Goal: Information Seeking & Learning: Learn about a topic

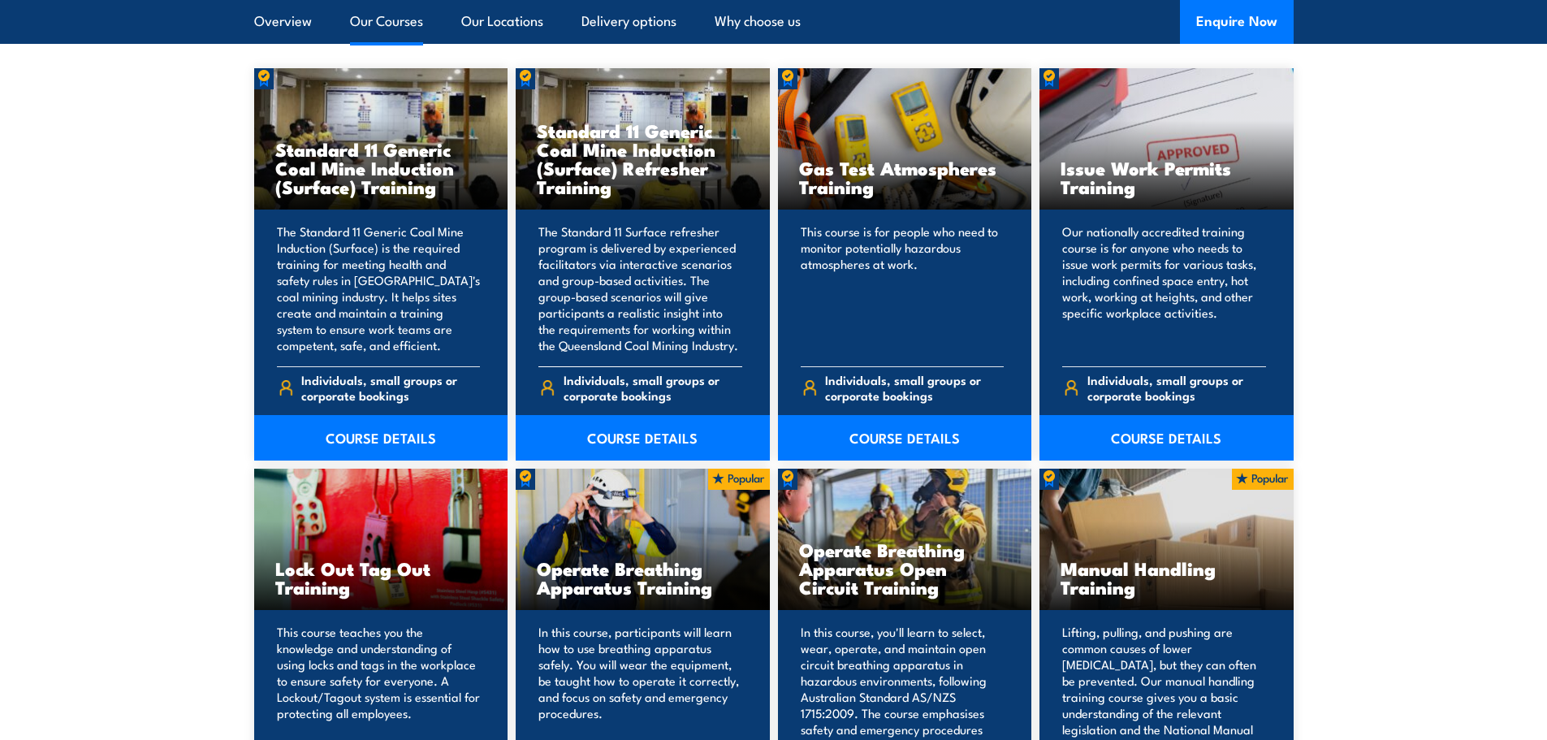
scroll to position [1299, 0]
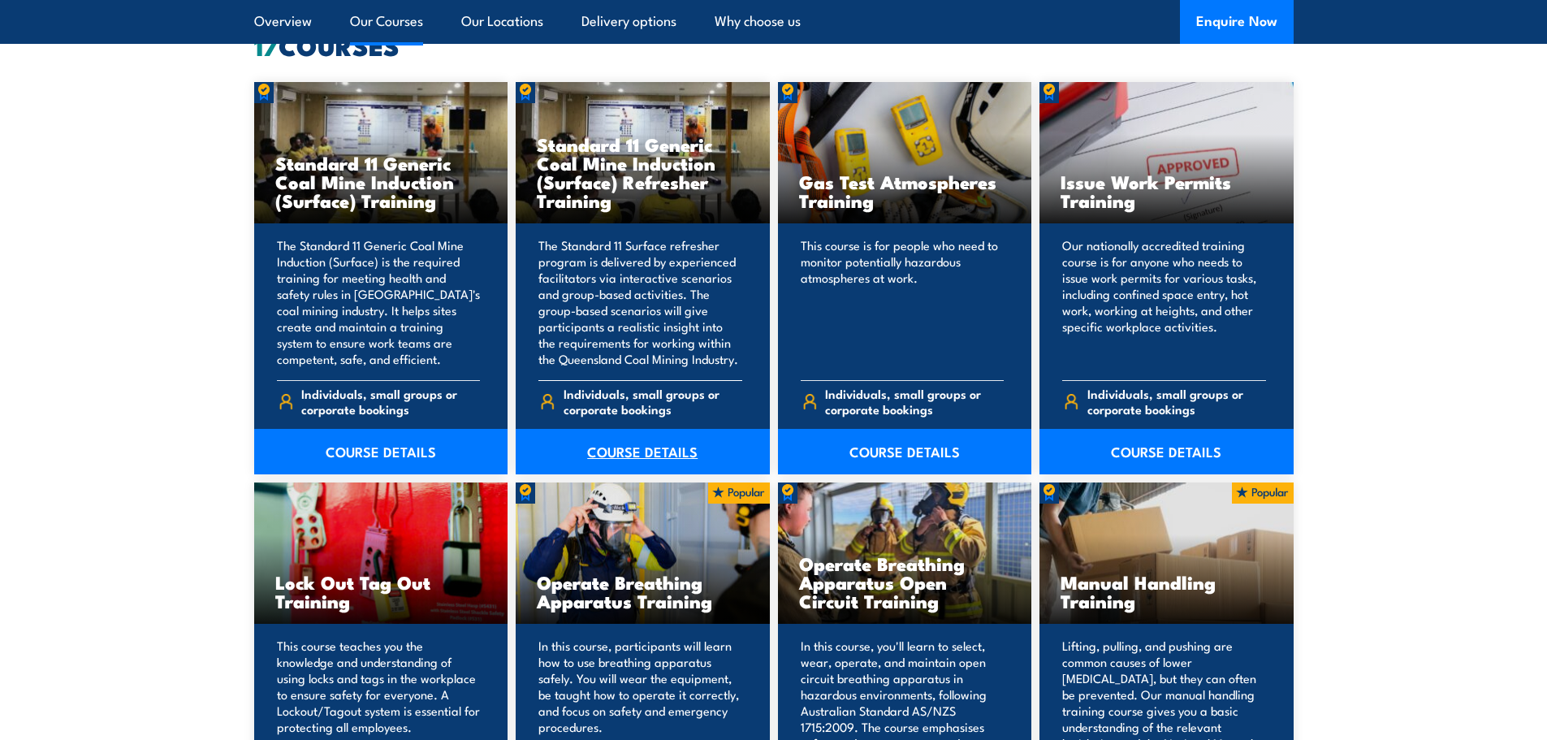
click at [636, 452] on link "COURSE DETAILS" at bounding box center [643, 451] width 254 height 45
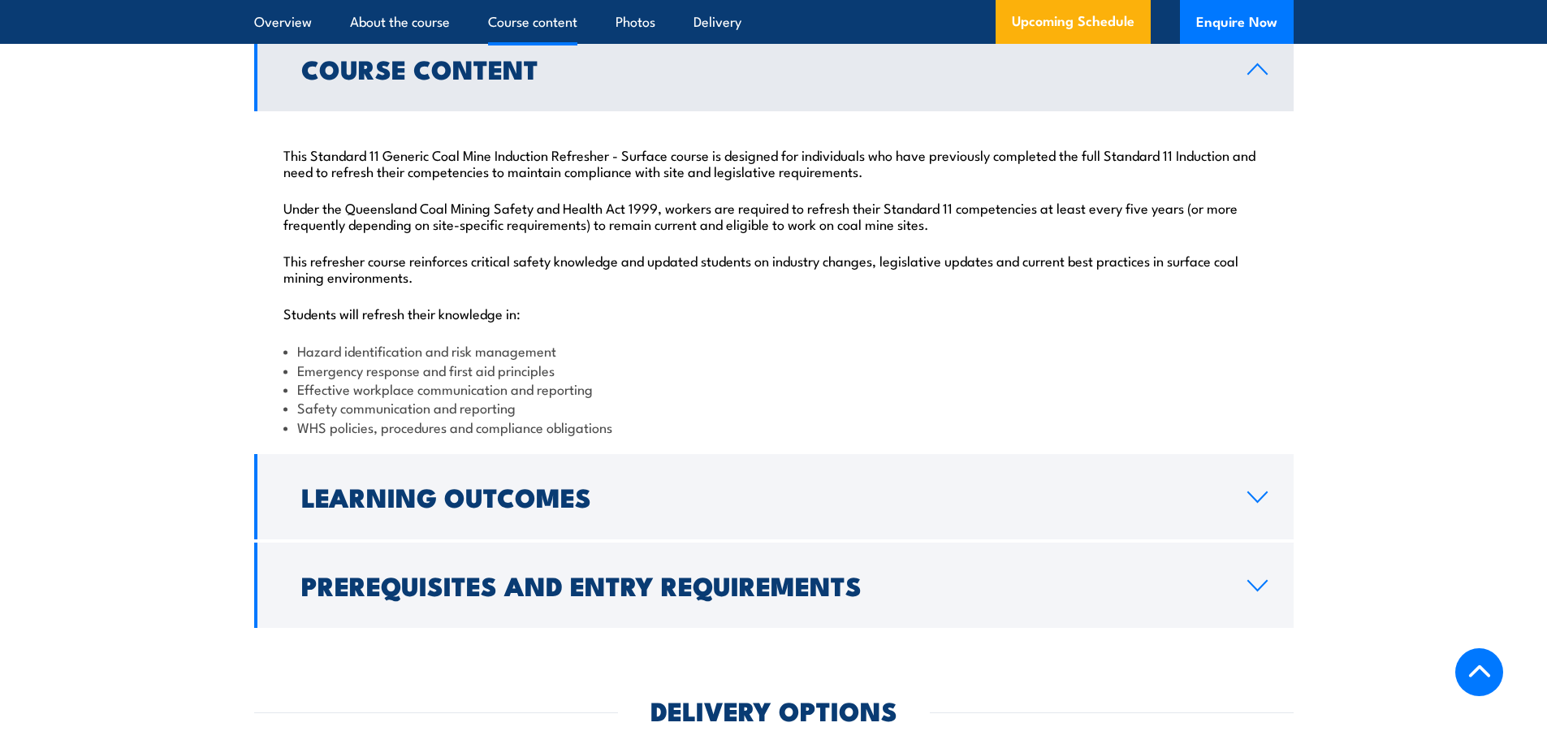
scroll to position [1705, 0]
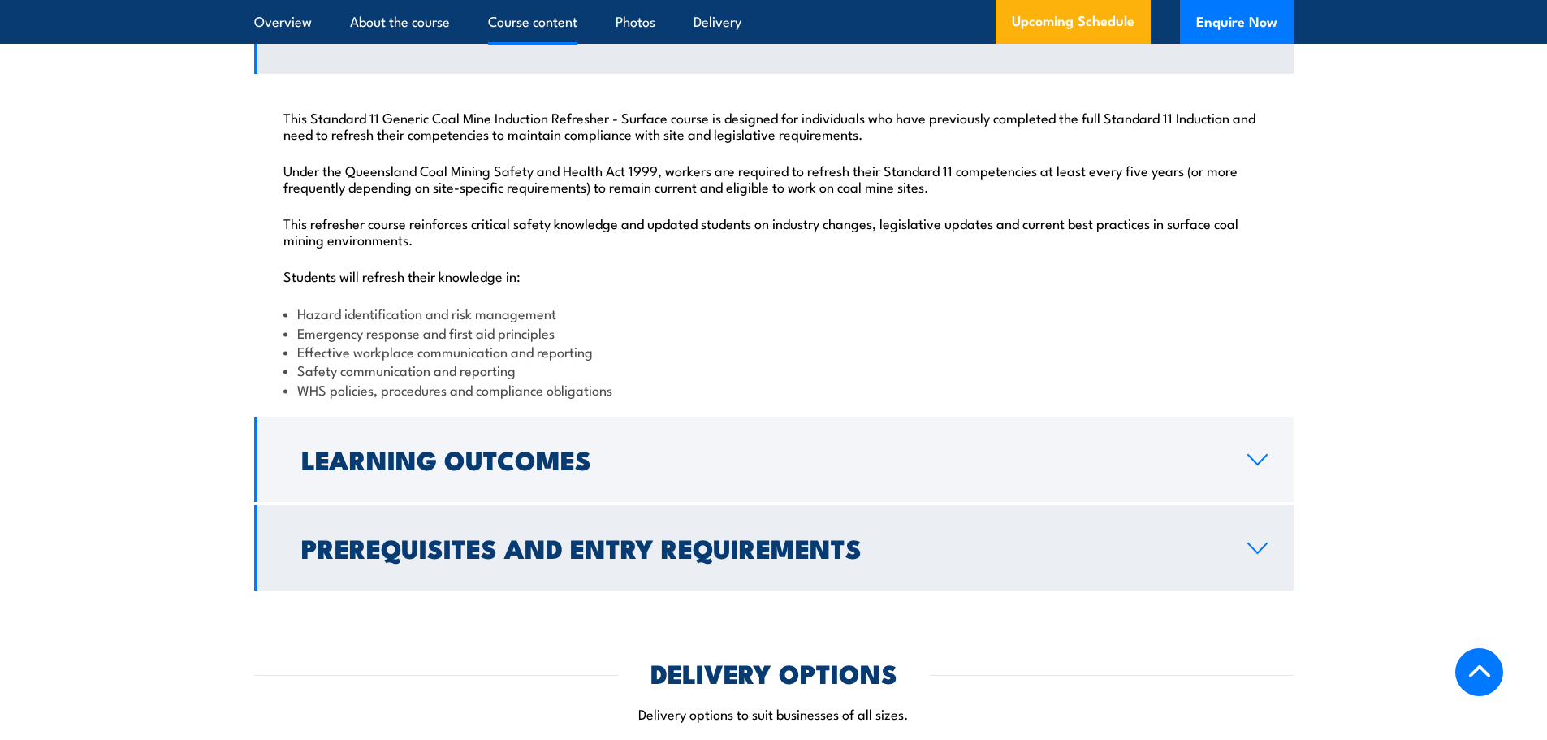
click at [515, 555] on h2 "Prerequisites and Entry Requirements" at bounding box center [761, 547] width 920 height 23
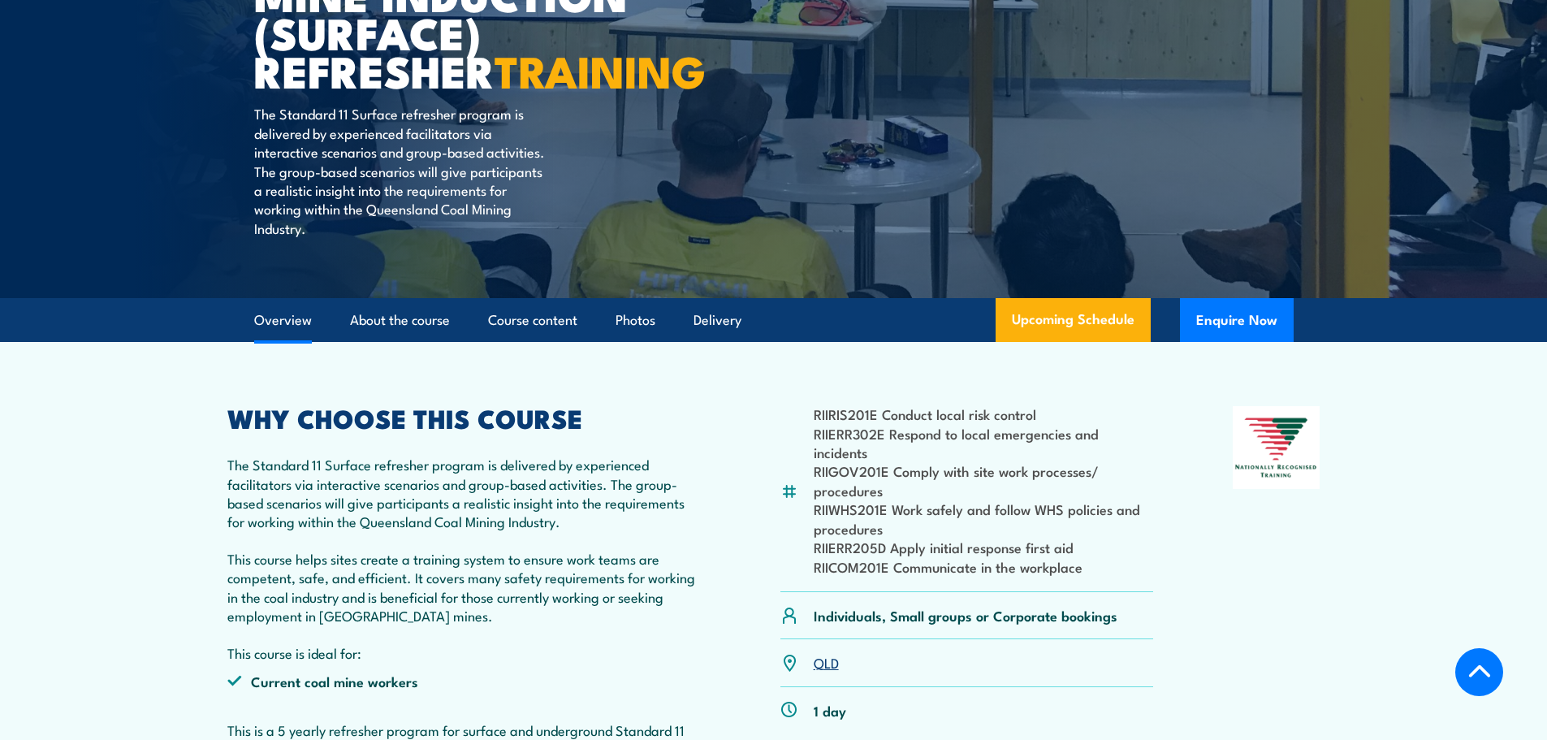
scroll to position [0, 0]
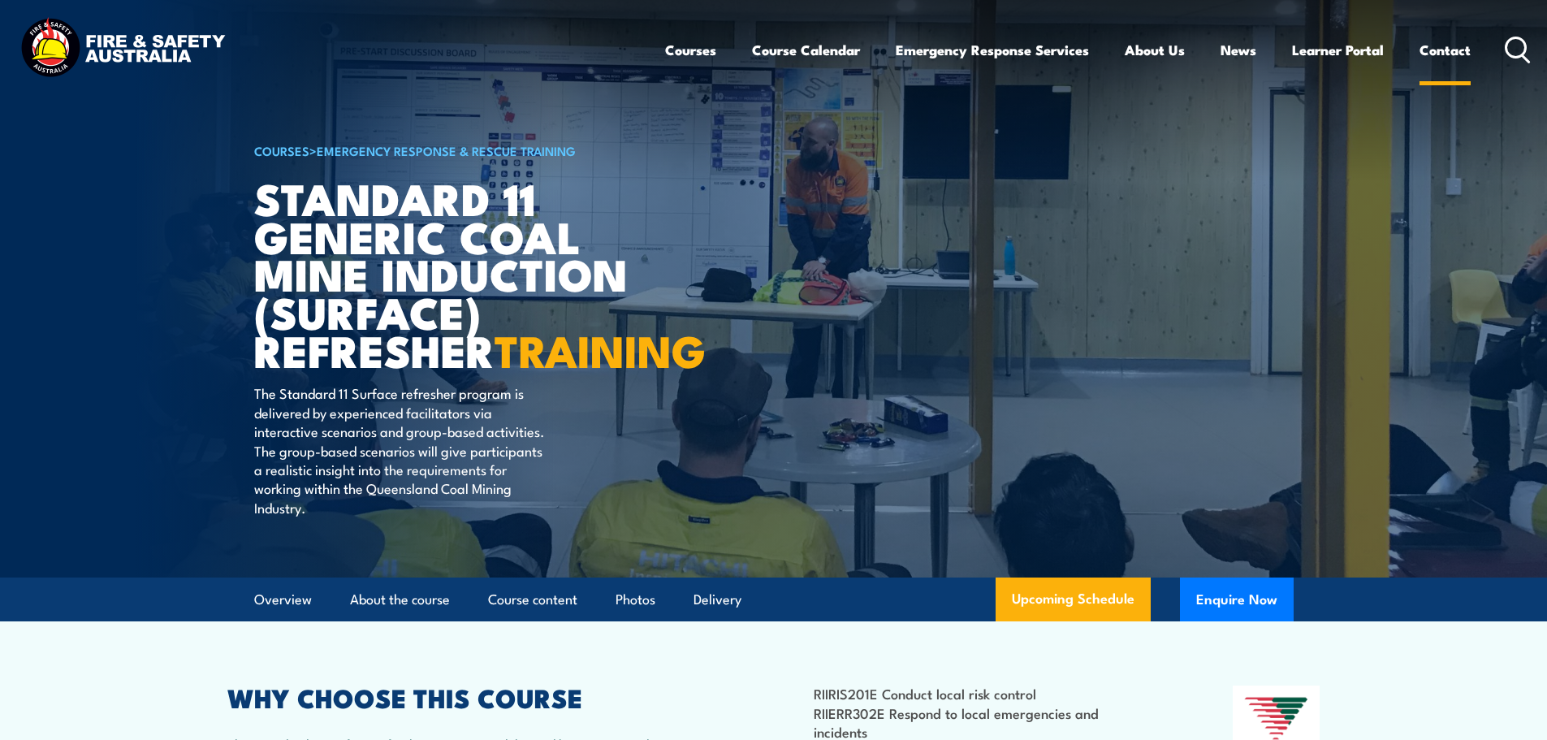
click at [1440, 49] on link "Contact" at bounding box center [1444, 49] width 51 height 43
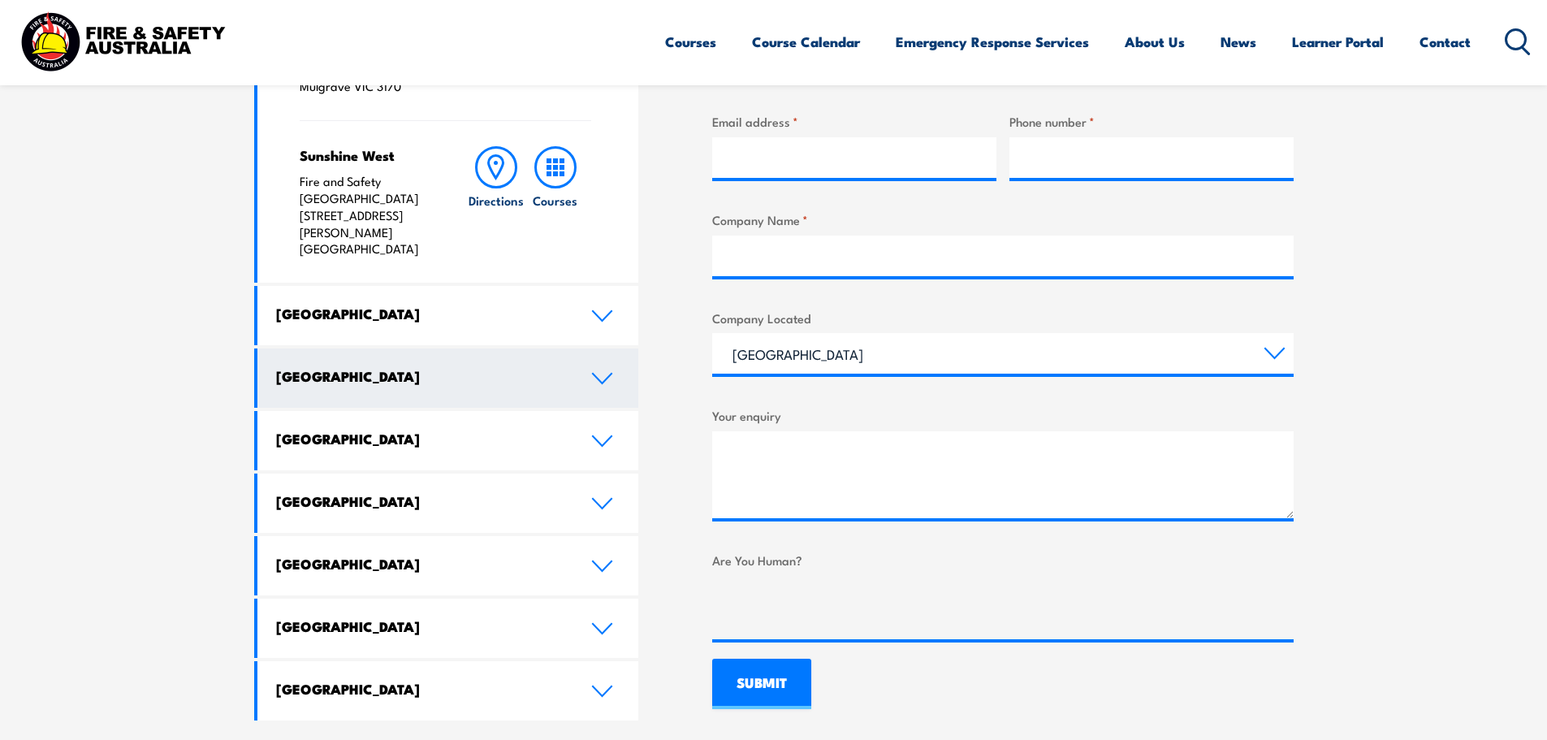
click at [357, 348] on link "[GEOGRAPHIC_DATA]" at bounding box center [448, 377] width 382 height 59
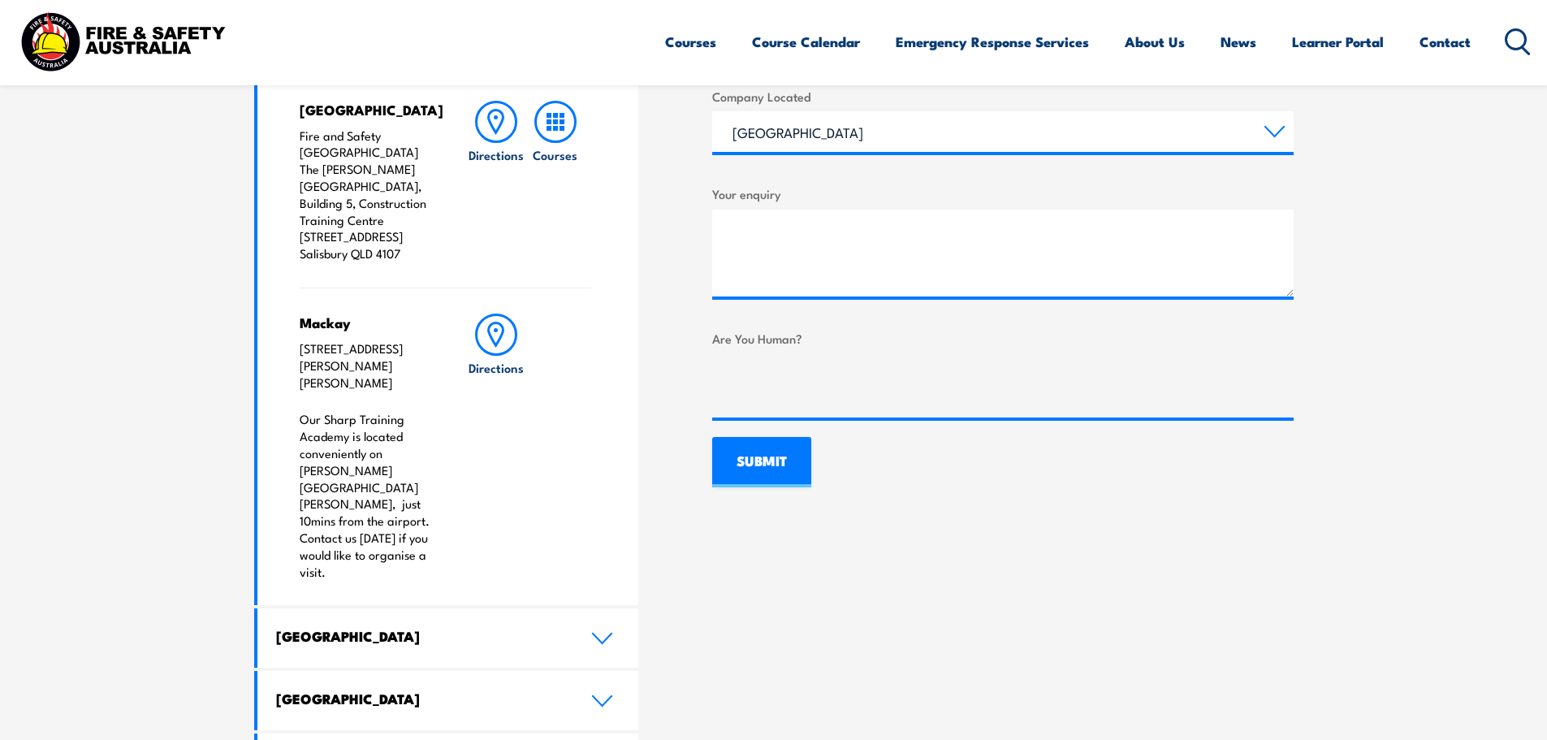
scroll to position [974, 0]
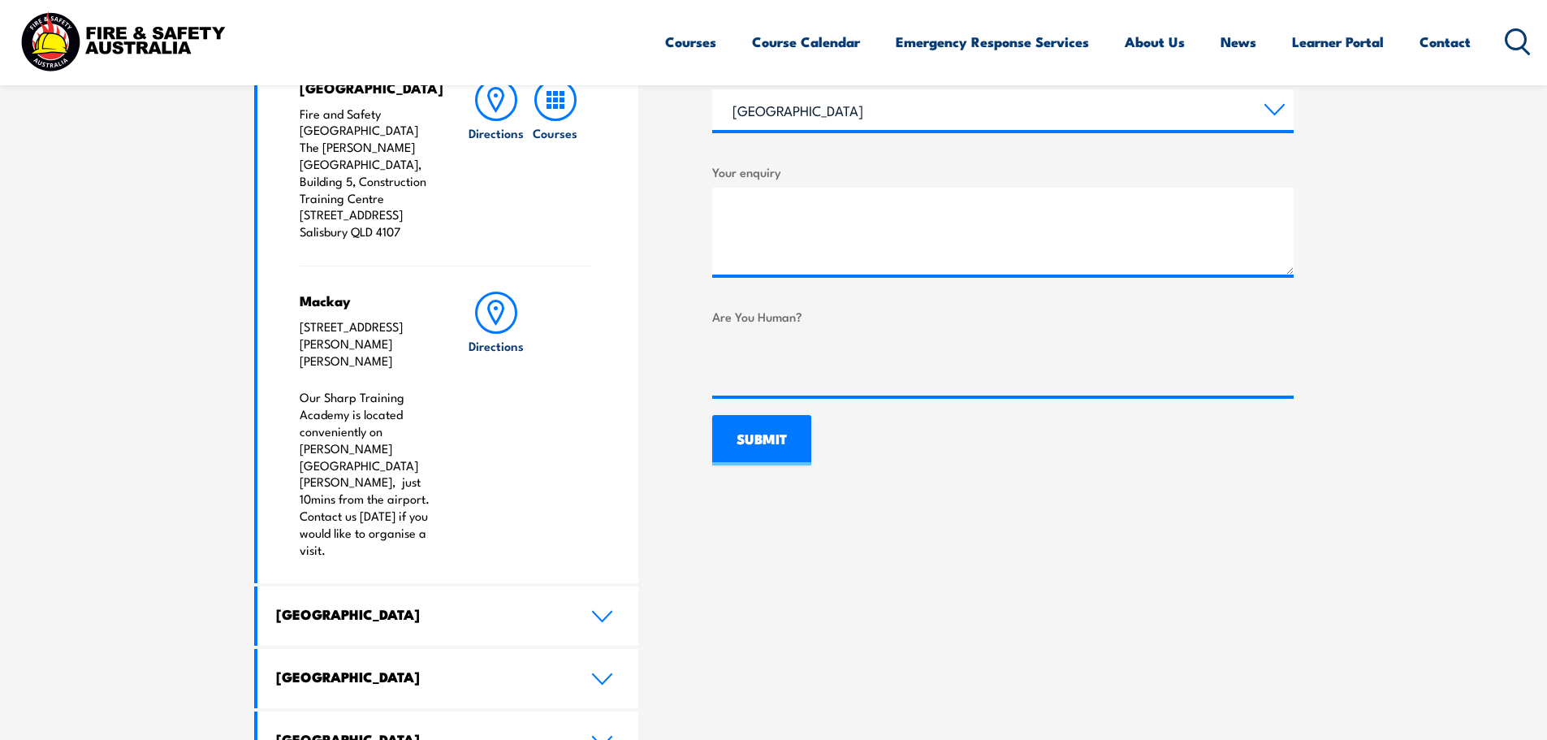
click at [334, 456] on p "Our Sharp Training Academy is located conveniently on Gordon St in Mackay CBD, …" at bounding box center [368, 473] width 136 height 169
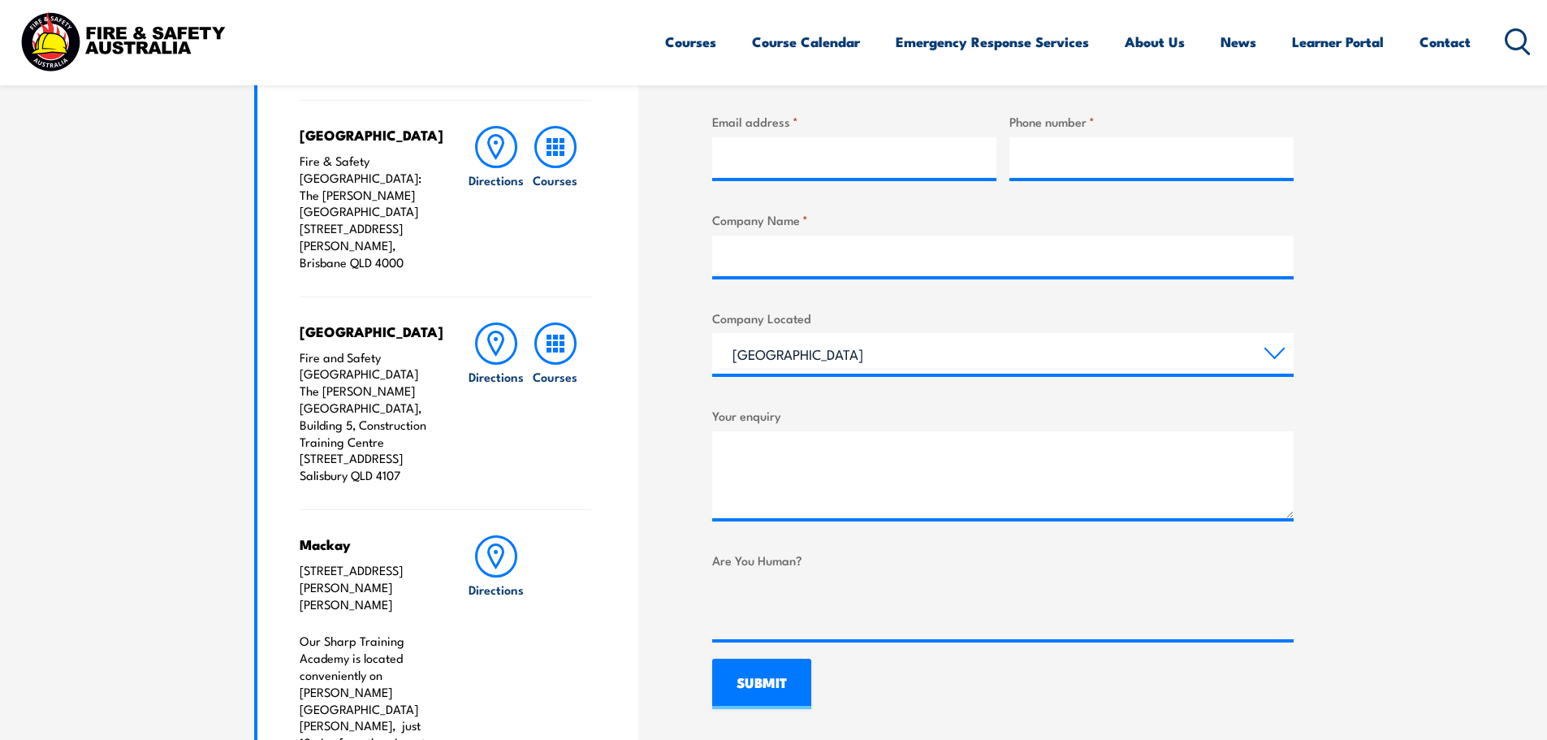
scroll to position [812, 0]
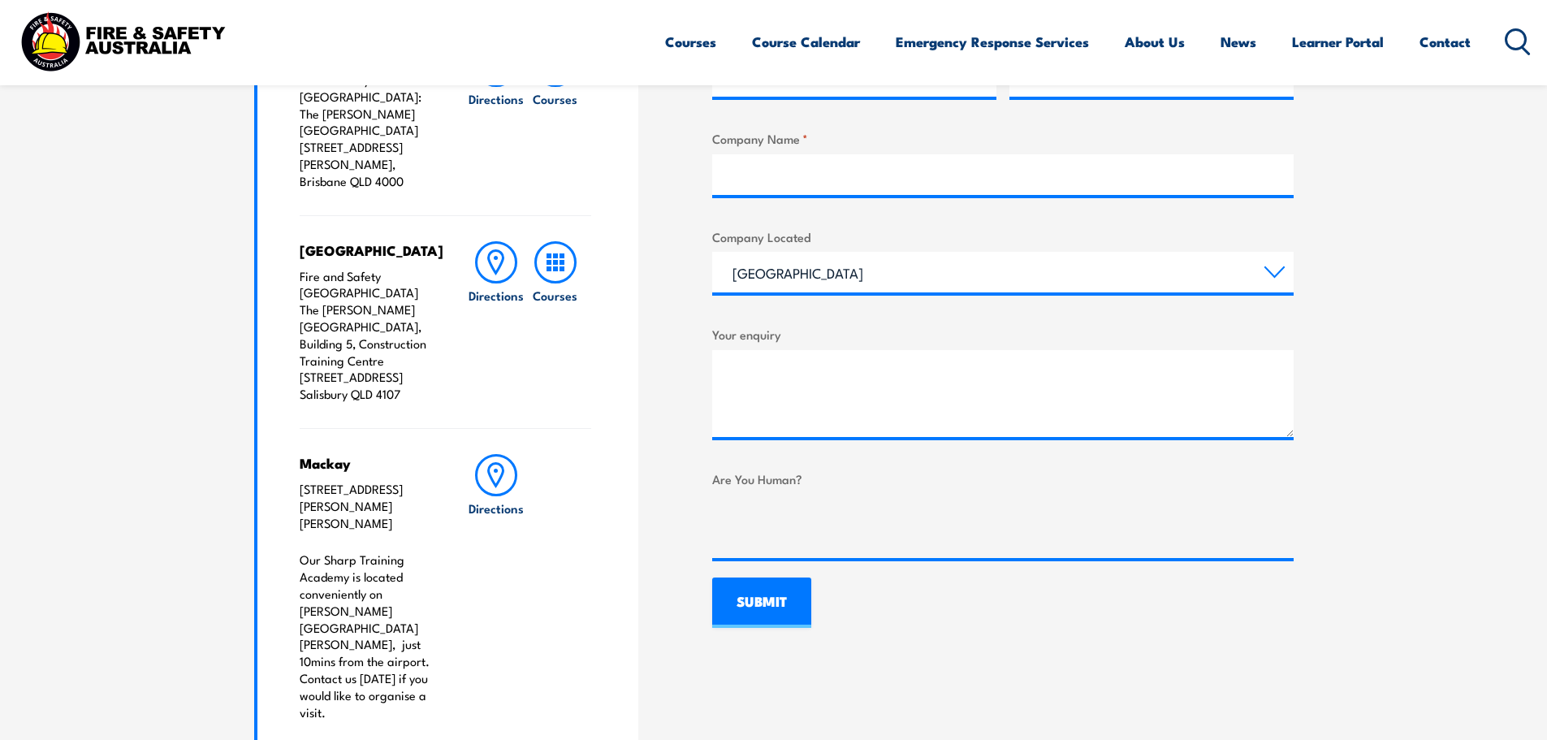
click at [1515, 31] on icon at bounding box center [1517, 41] width 26 height 27
click at [1516, 43] on icon at bounding box center [1517, 41] width 26 height 27
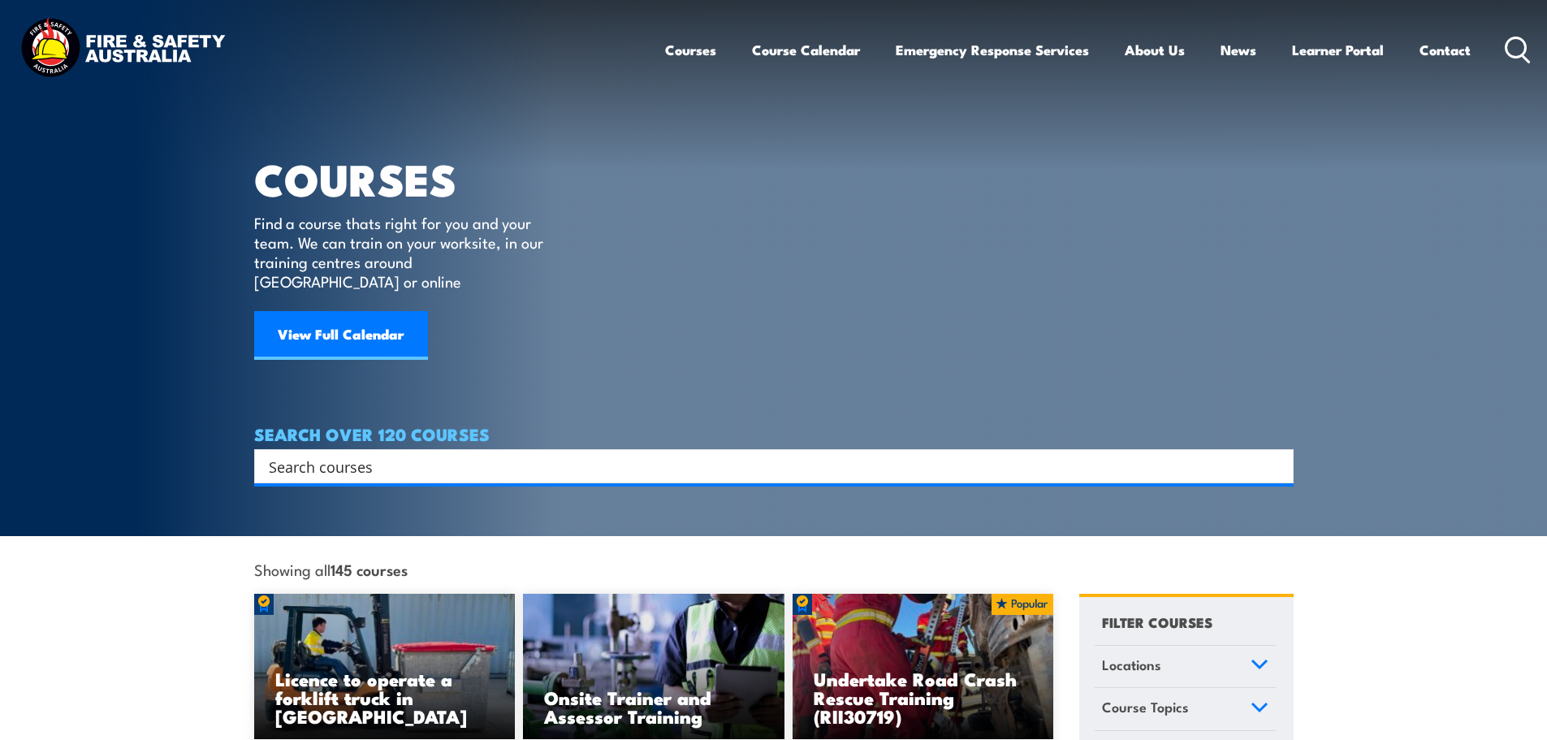
click at [390, 454] on input "Search input" at bounding box center [763, 466] width 989 height 24
type input "enrolement form"
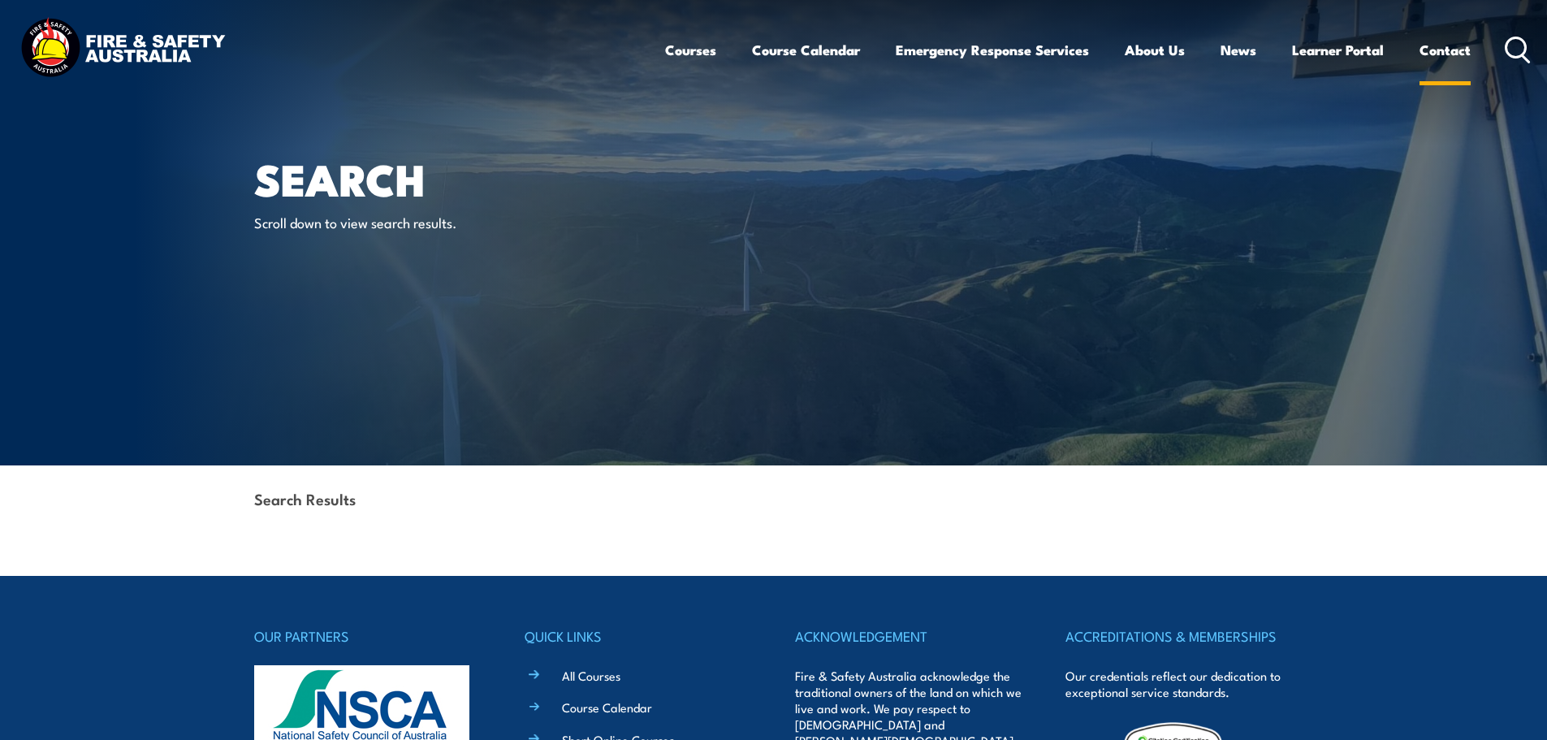
click at [1446, 51] on link "Contact" at bounding box center [1444, 49] width 51 height 43
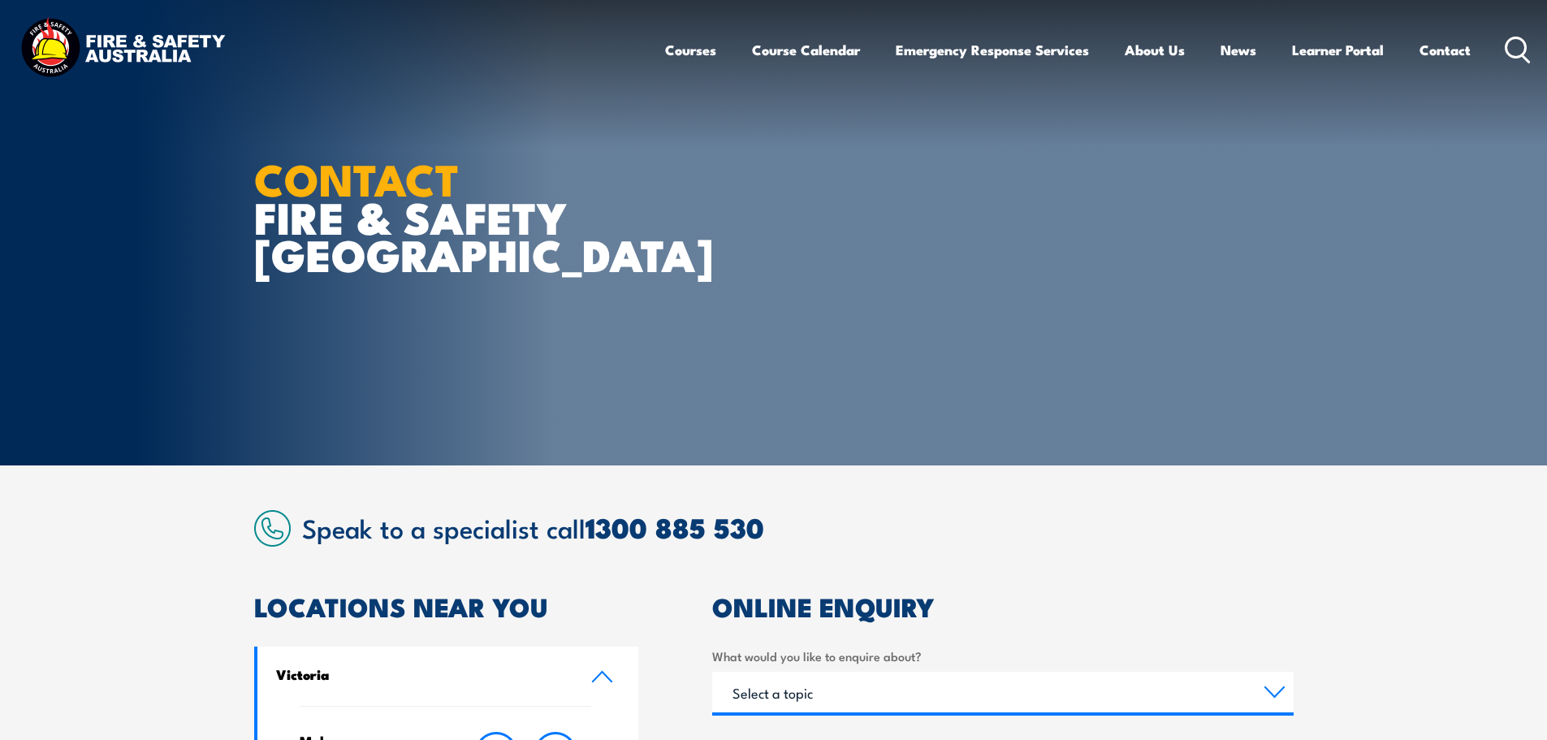
click at [197, 48] on img at bounding box center [122, 50] width 213 height 70
